Goal: Navigation & Orientation: Find specific page/section

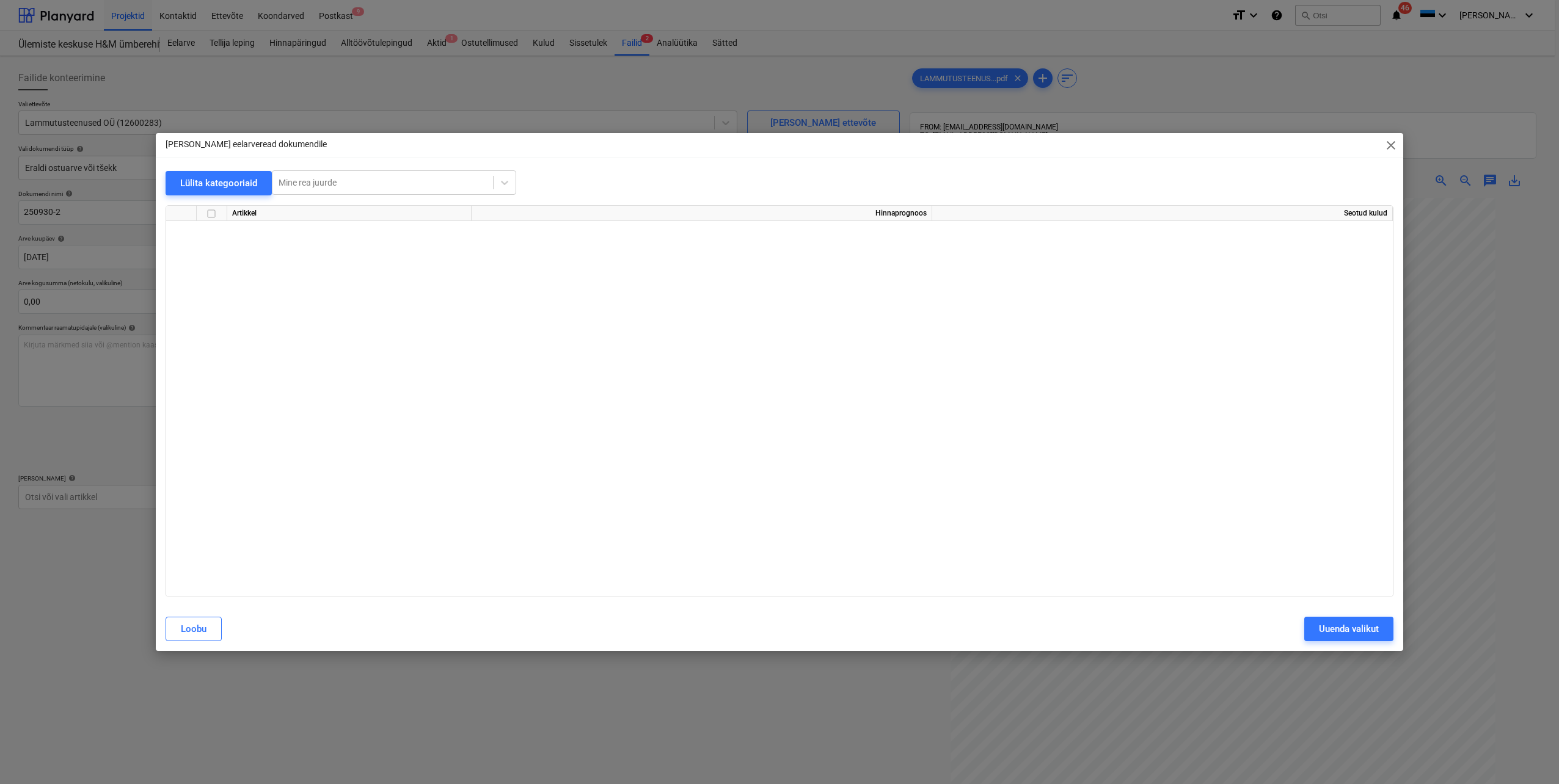
scroll to position [468, 0]
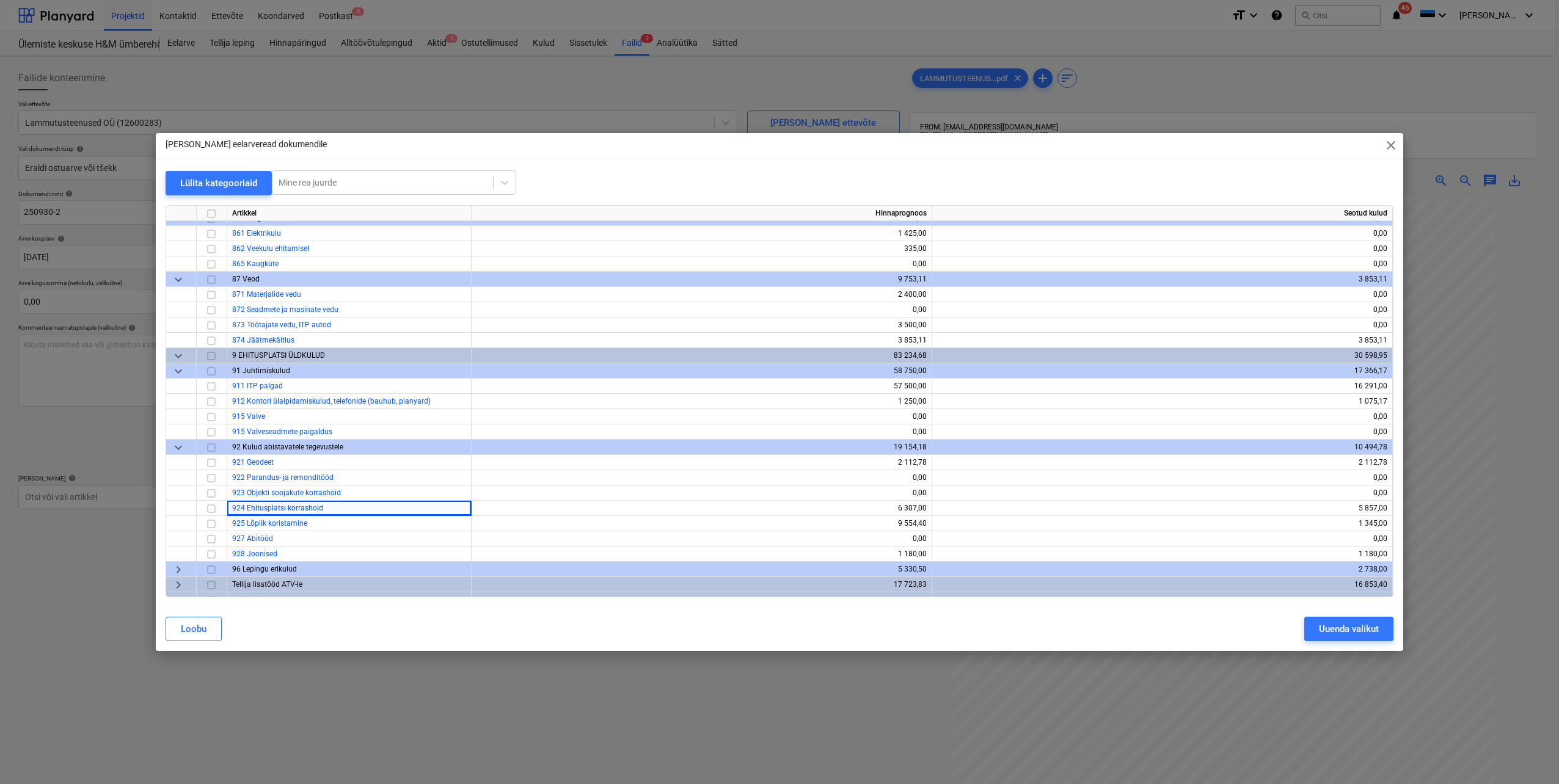
click at [1394, 143] on span "close" at bounding box center [1391, 145] width 14 height 14
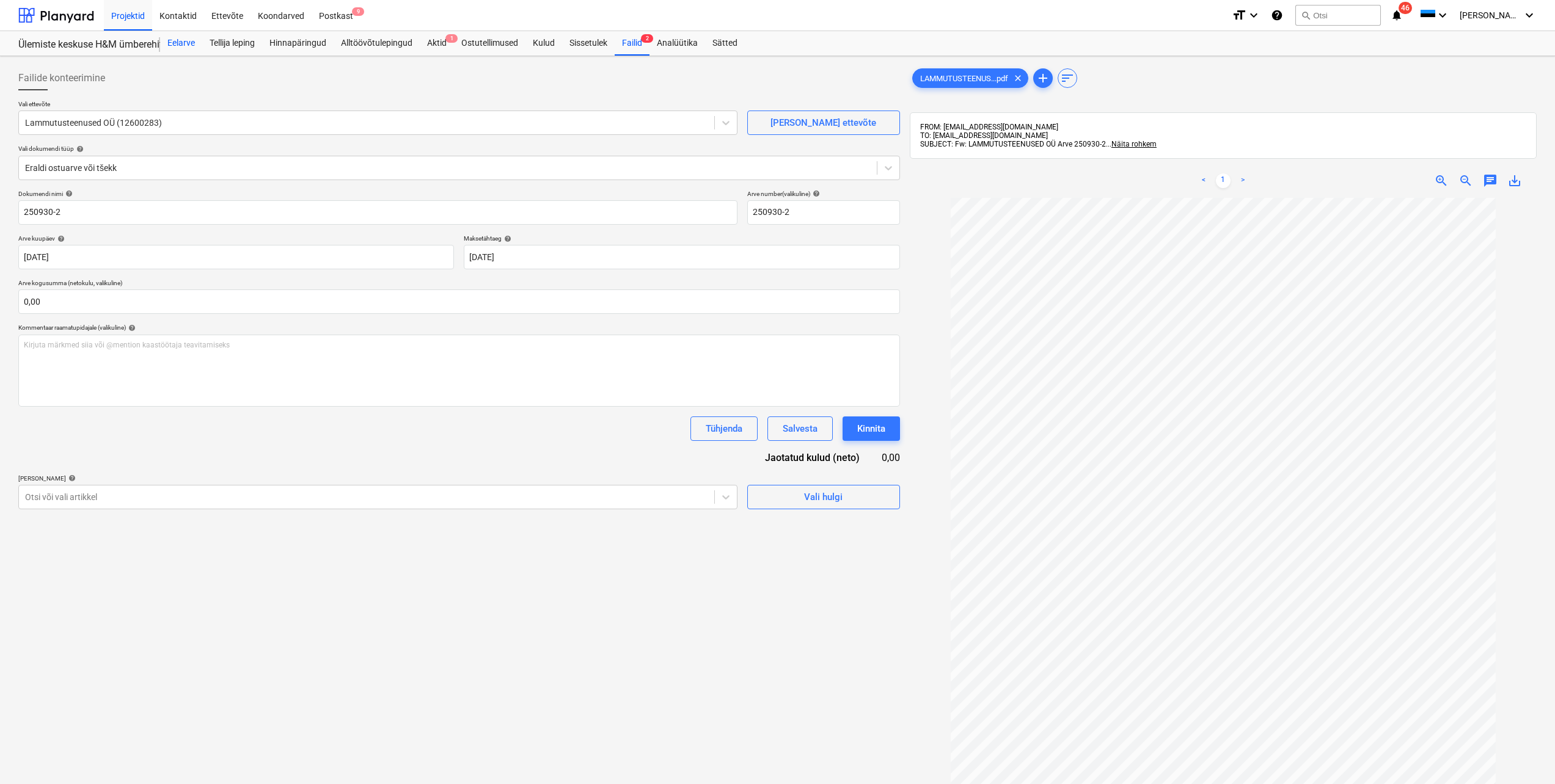
click at [188, 41] on div "Eelarve" at bounding box center [181, 43] width 42 height 25
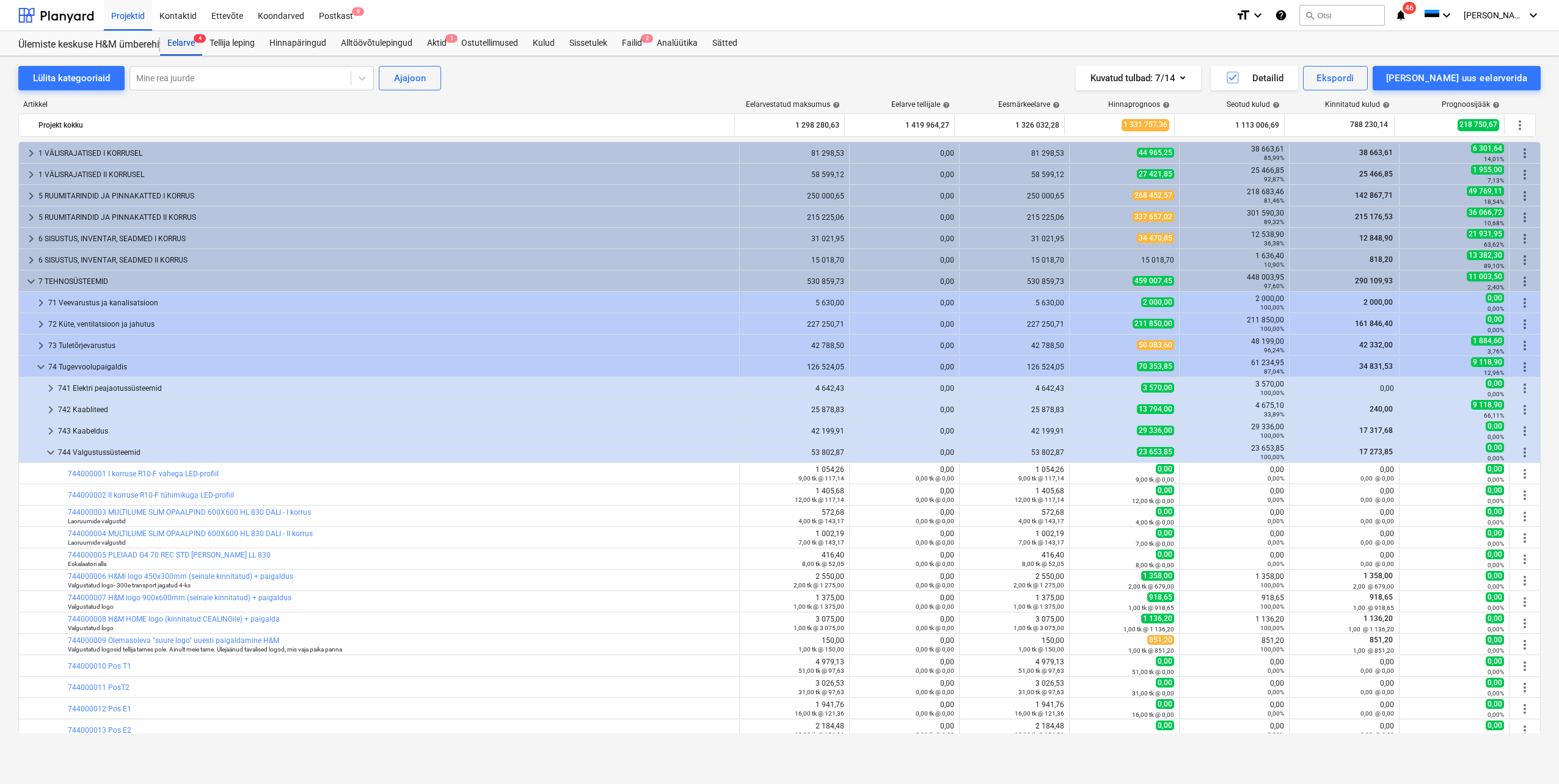
click at [181, 43] on div "Eelarve 4" at bounding box center [181, 43] width 42 height 25
click at [641, 40] on div "Failid 2" at bounding box center [632, 43] width 35 height 25
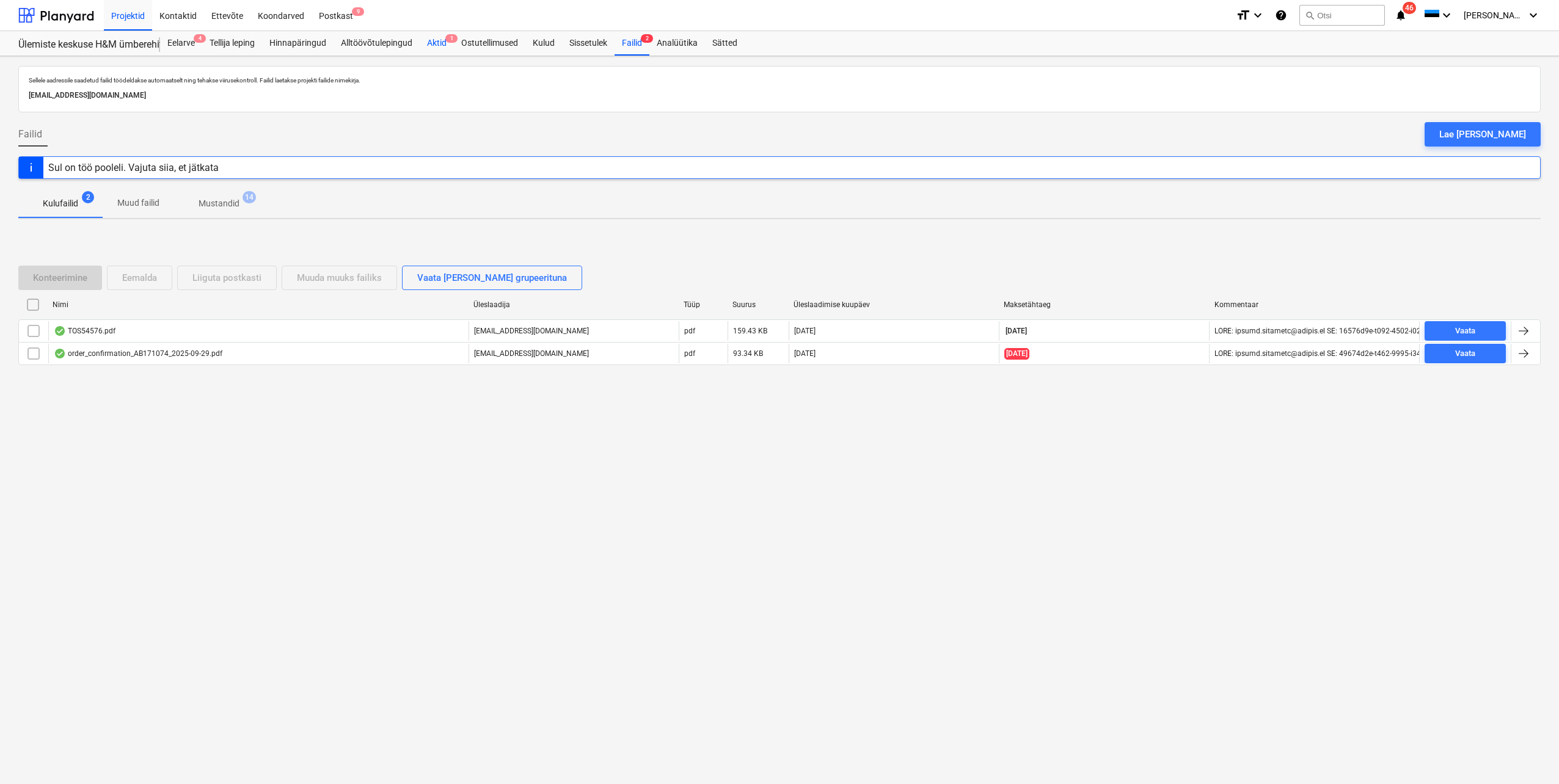
click at [436, 46] on div "Aktid 1" at bounding box center [437, 43] width 34 height 25
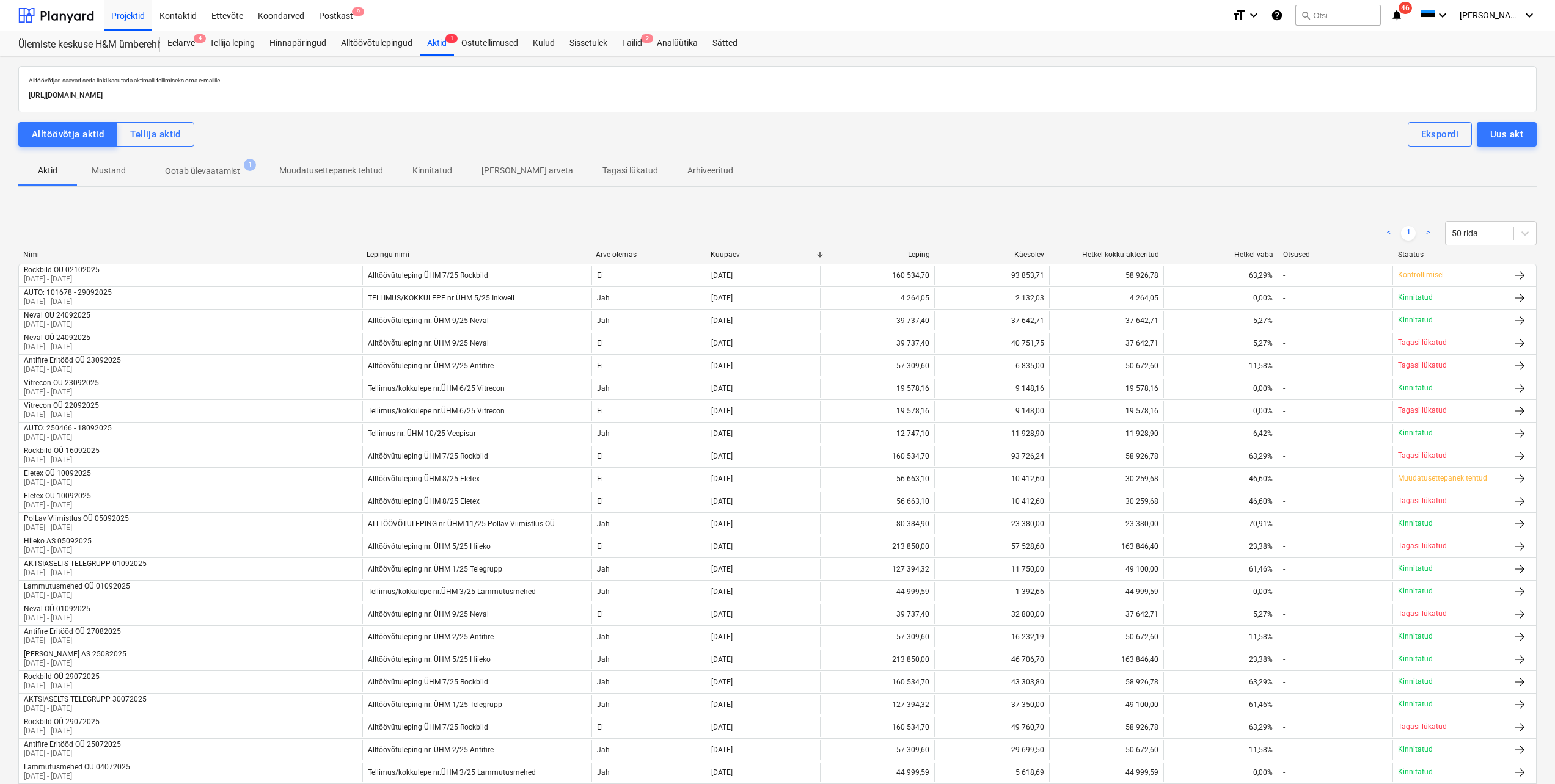
click at [215, 170] on p "Ootab ülevaatamist" at bounding box center [202, 171] width 75 height 13
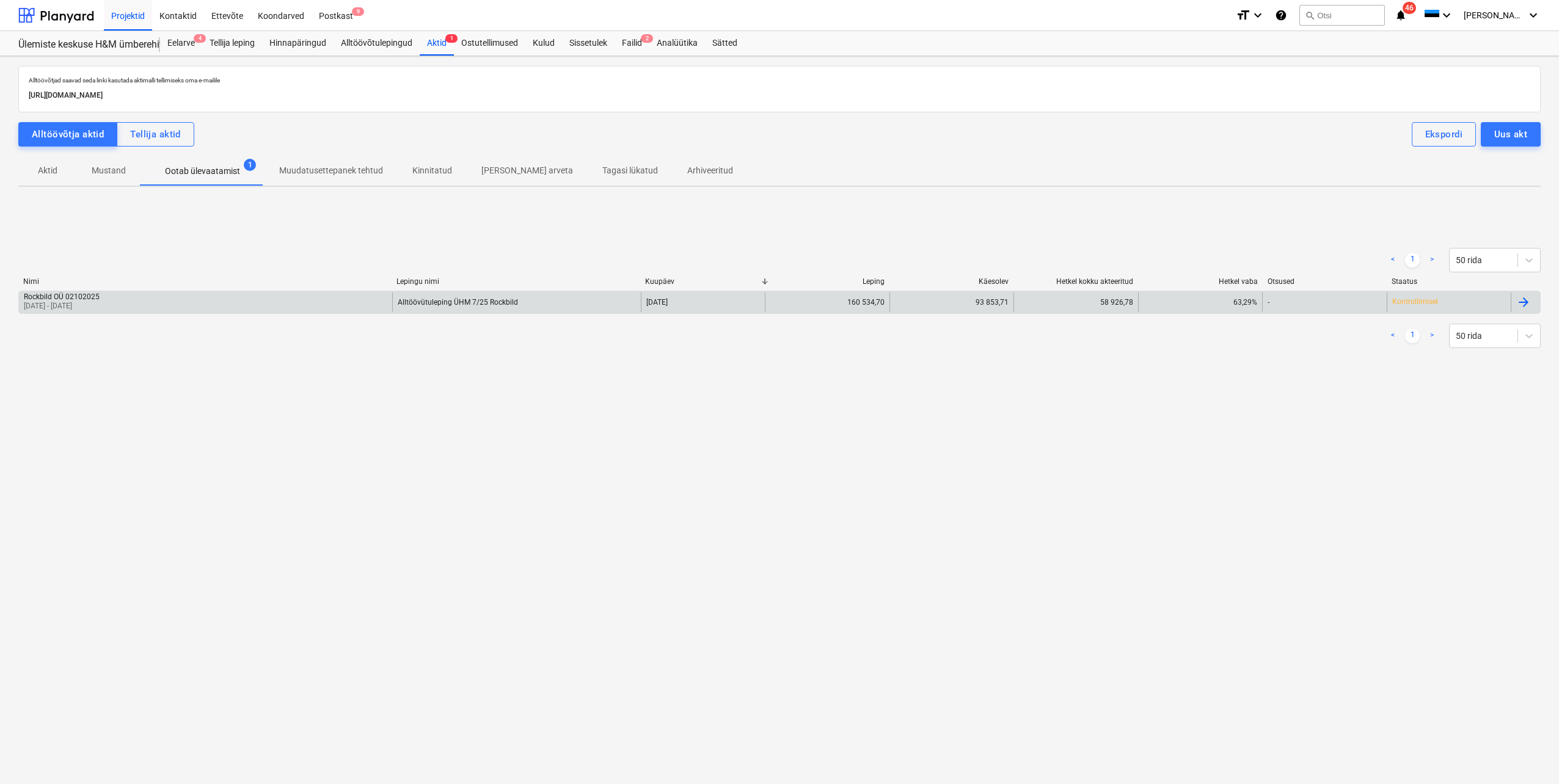
click at [203, 309] on div "Rockbild OÜ 02102025 01 Aug 2025 - 05 Sep 2025" at bounding box center [205, 302] width 373 height 20
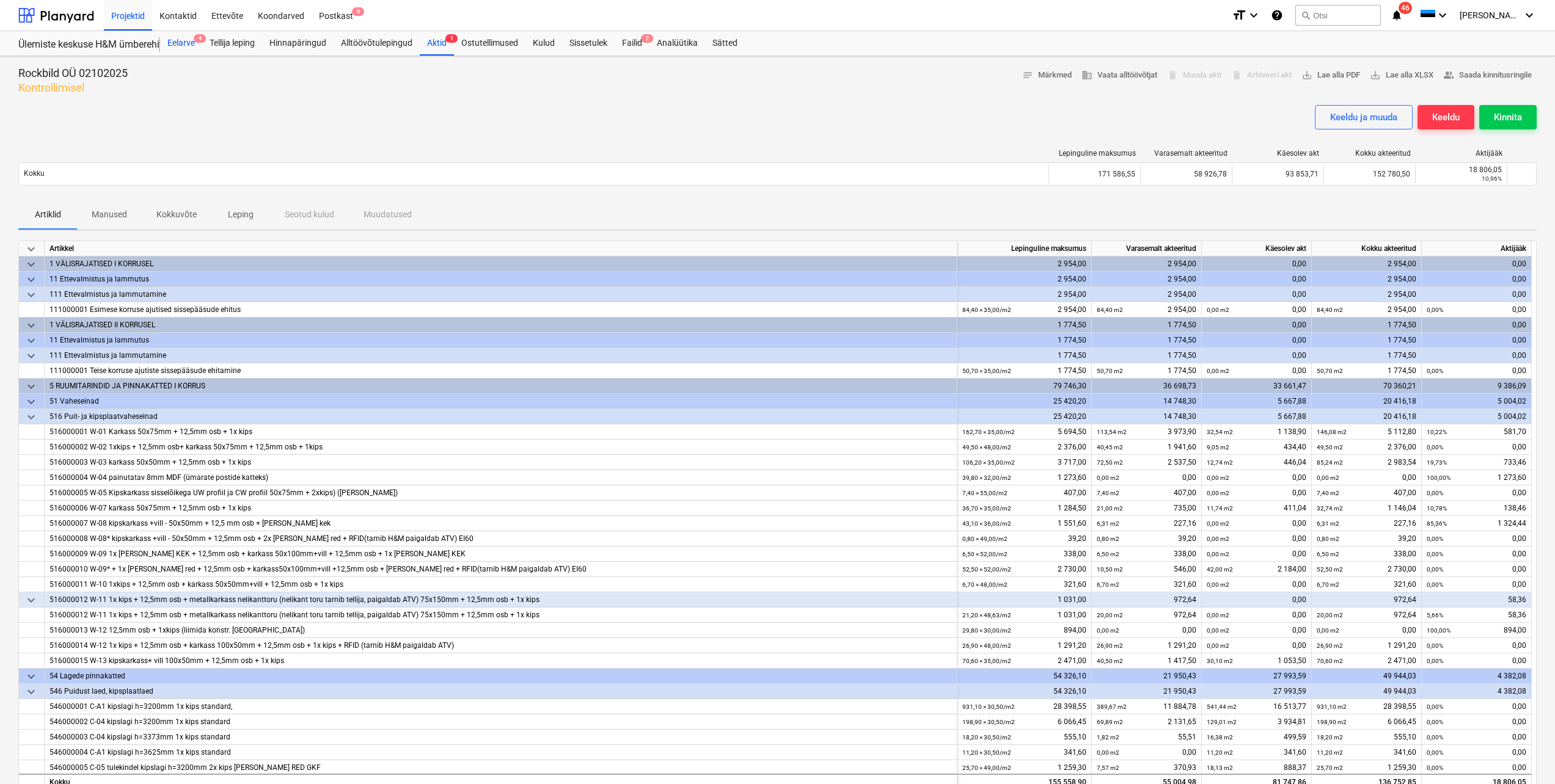
click at [182, 45] on div "Eelarve 4" at bounding box center [181, 43] width 42 height 25
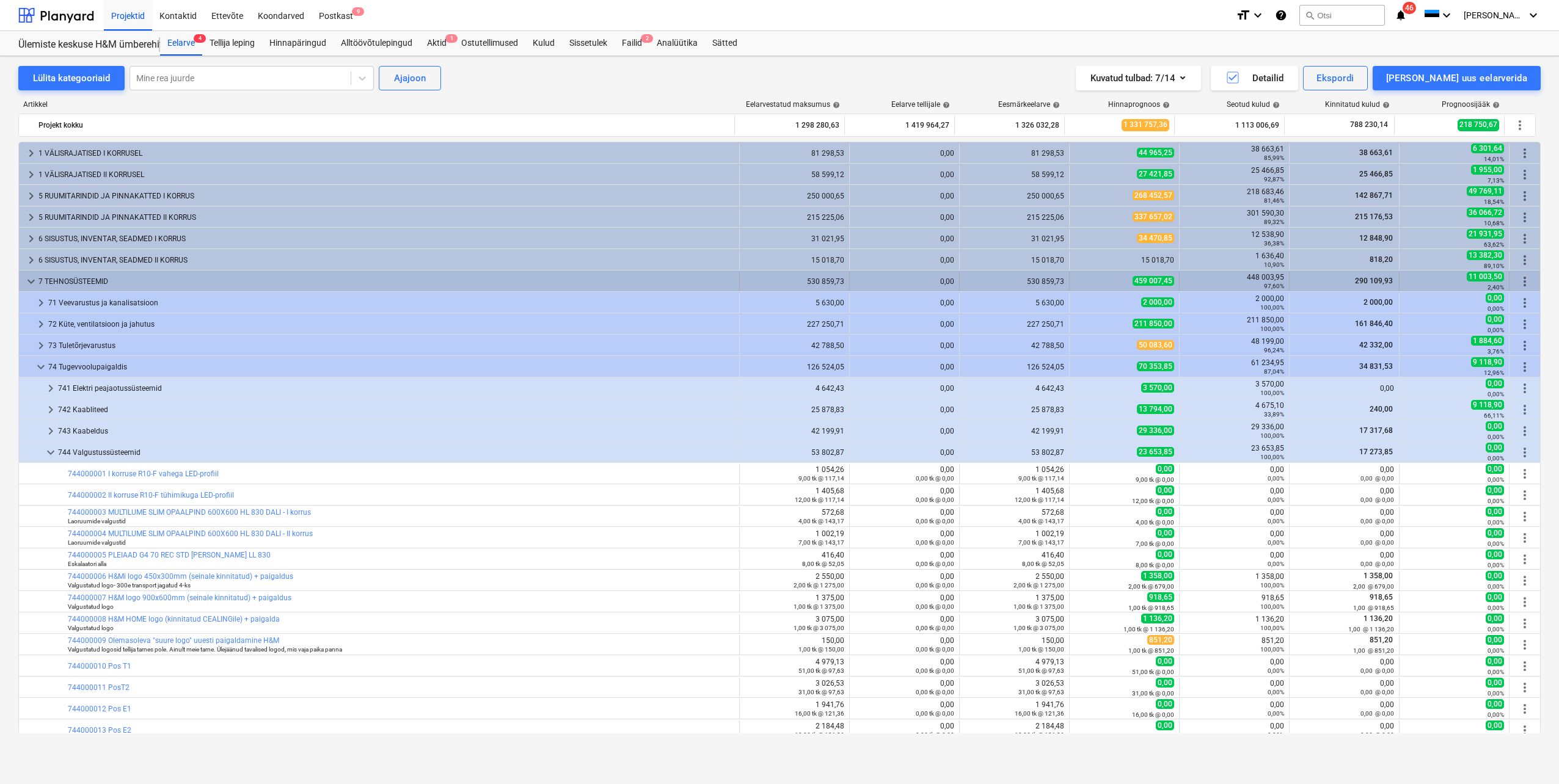
click at [30, 283] on span "keyboard_arrow_down" at bounding box center [31, 281] width 14 height 14
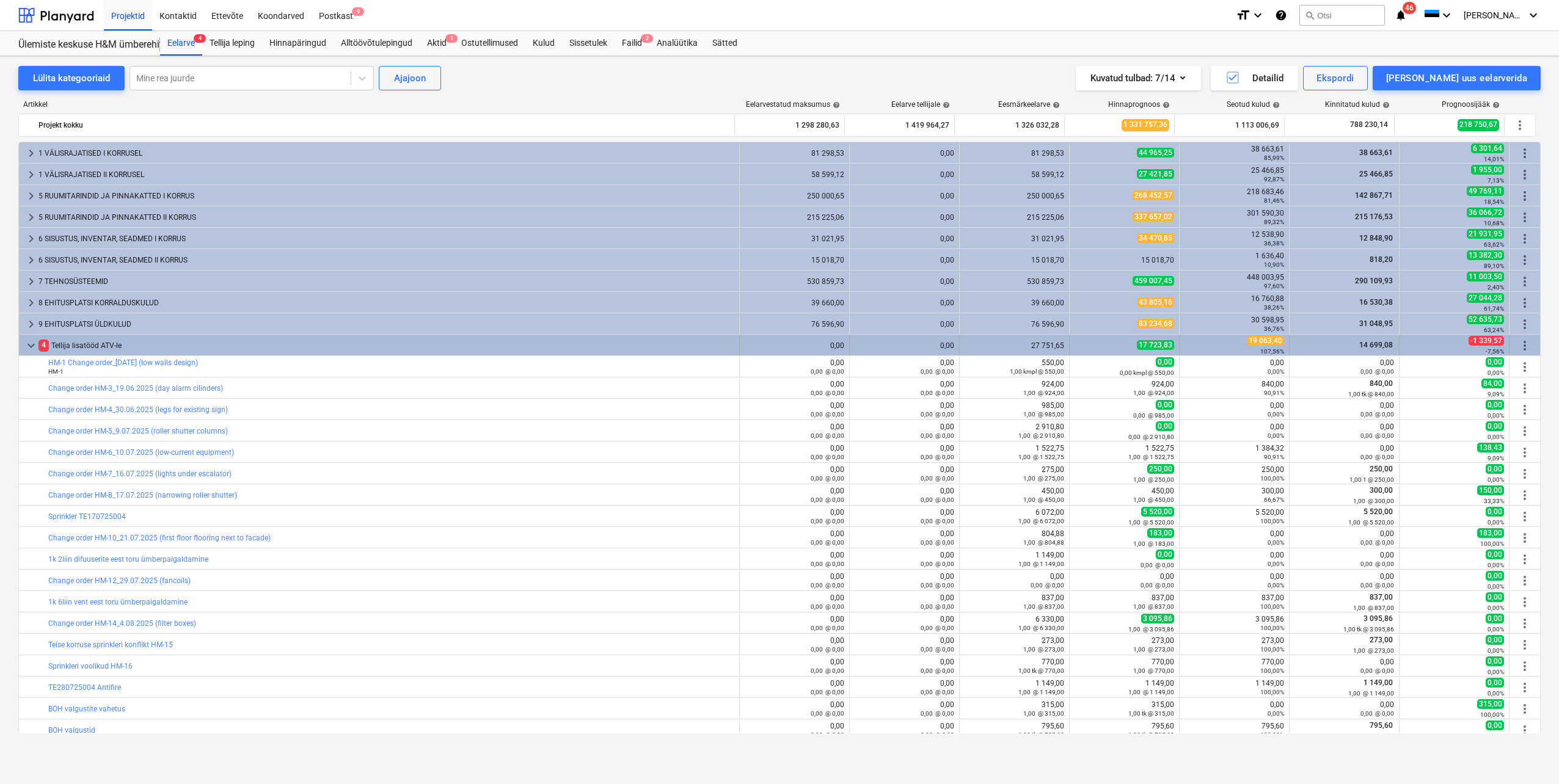
click at [33, 341] on span "keyboard_arrow_down" at bounding box center [31, 345] width 14 height 14
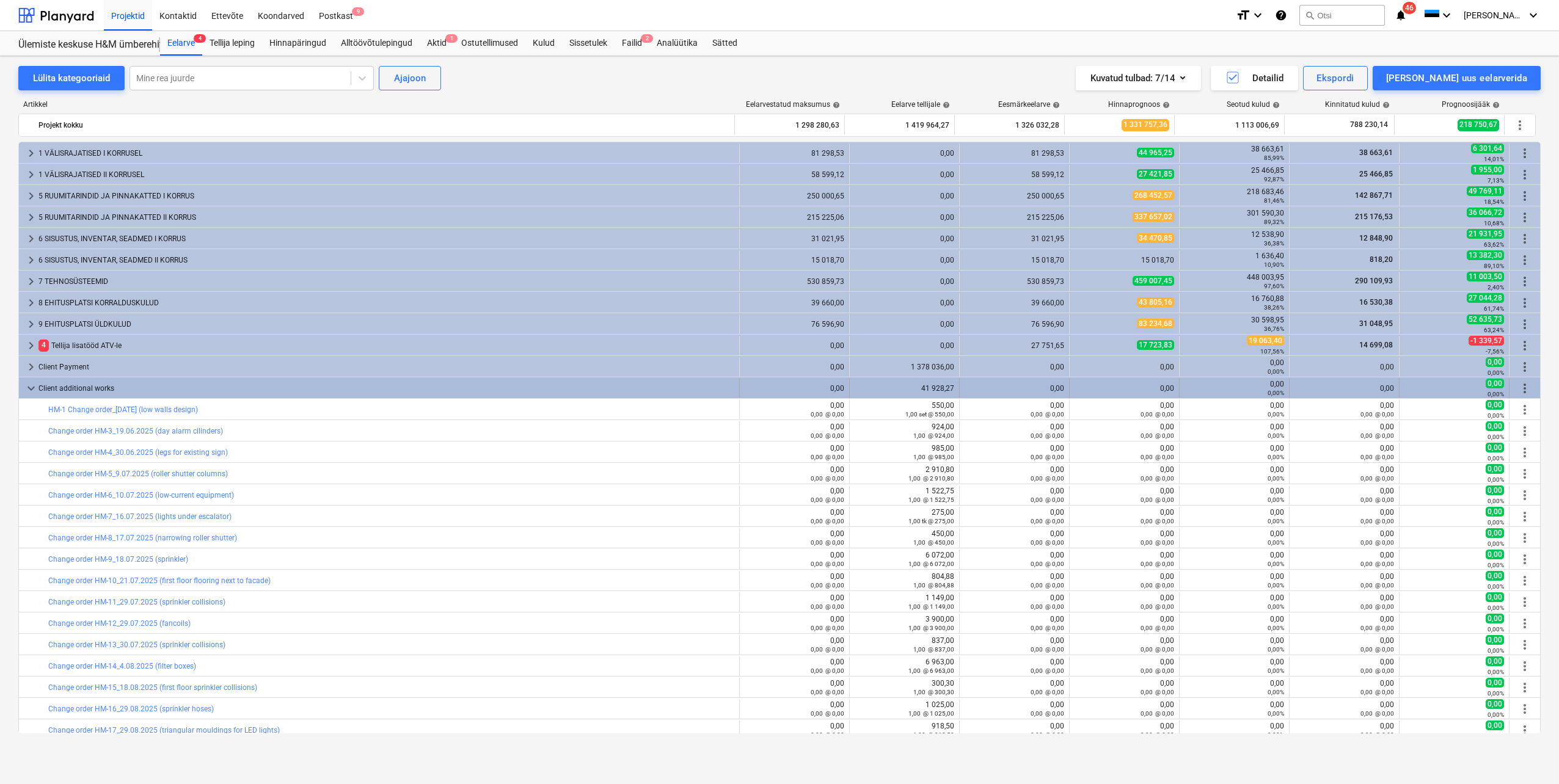
click at [30, 386] on span "keyboard_arrow_down" at bounding box center [31, 388] width 14 height 14
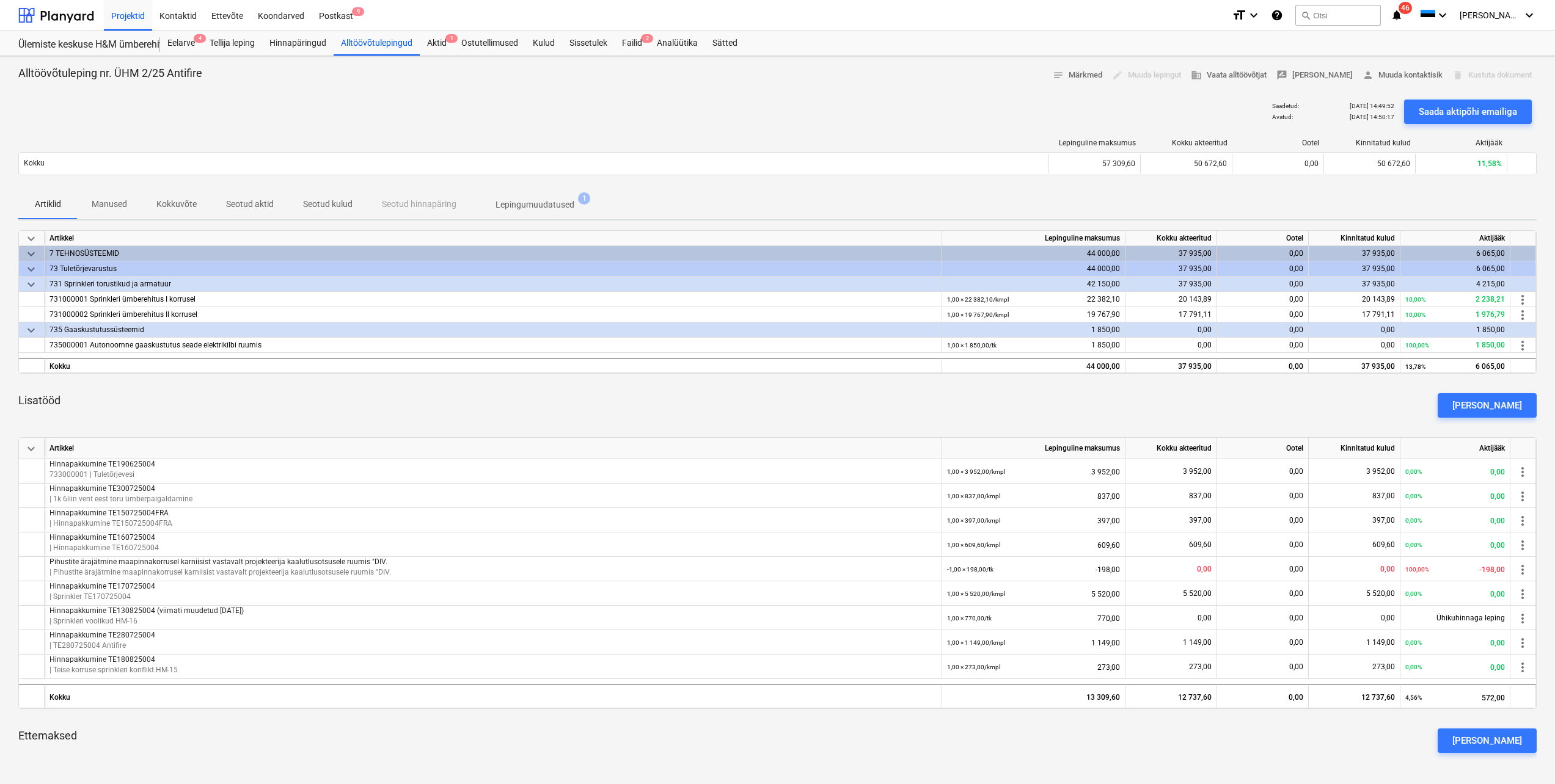
scroll to position [61, 0]
